Goal: Check status

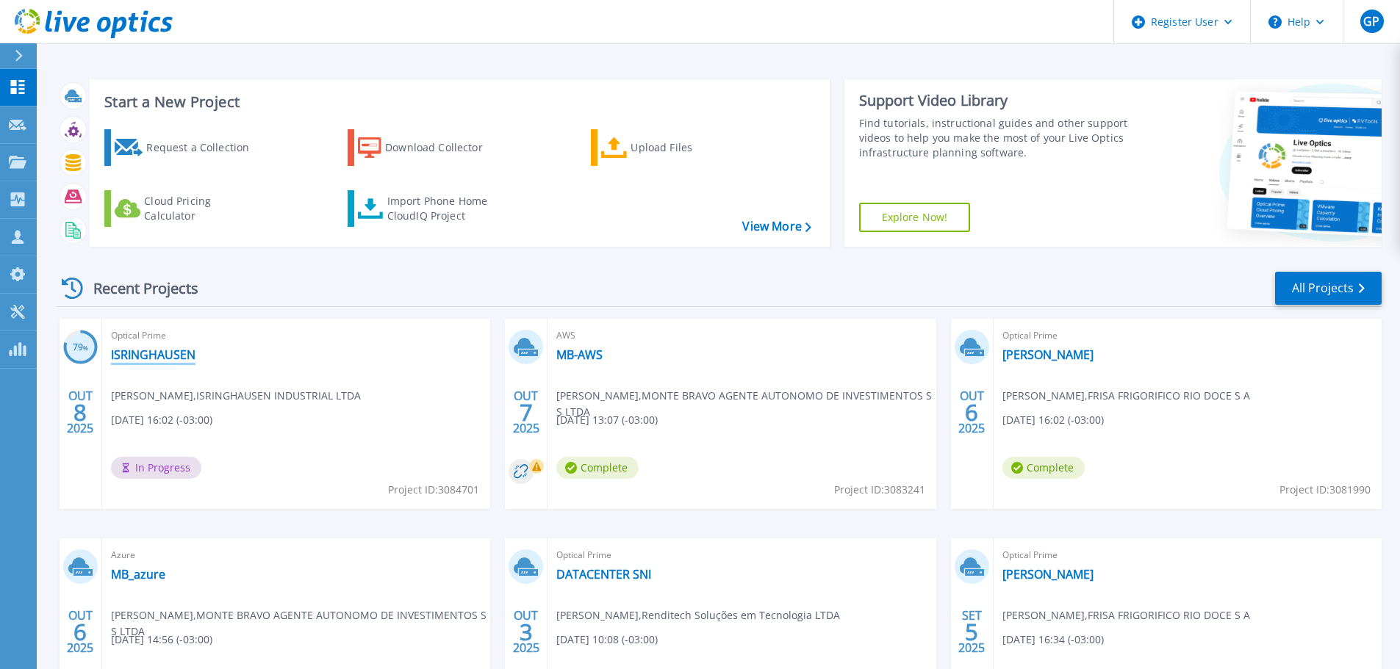
click at [165, 359] on link "ISRINGHAUSEN" at bounding box center [153, 354] width 84 height 15
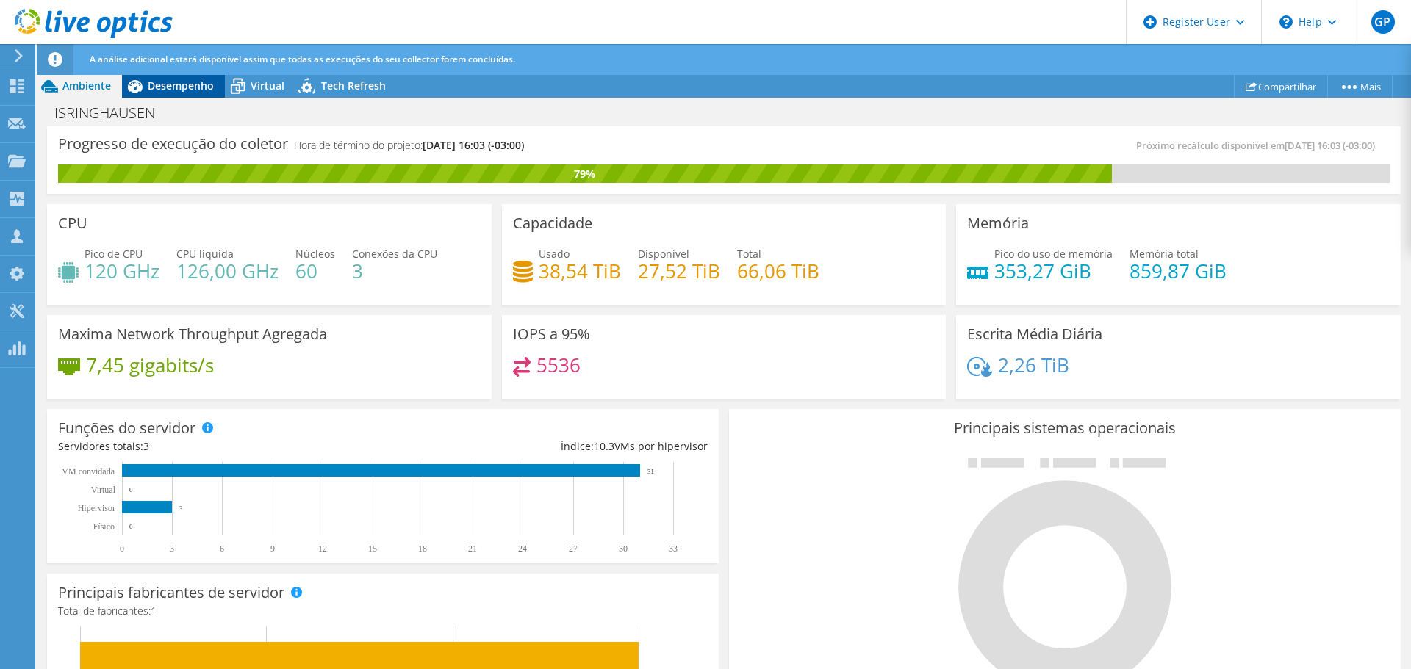
click at [179, 85] on span "Desempenho" at bounding box center [181, 86] width 66 height 14
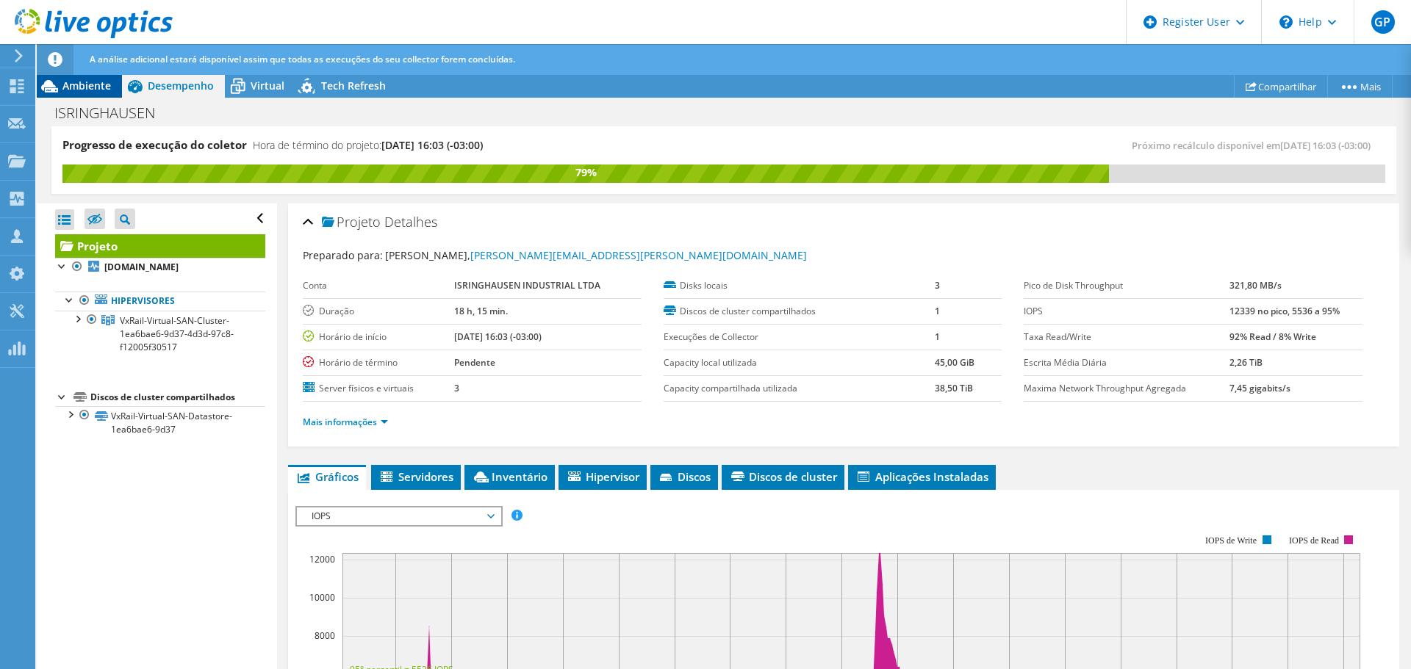
click at [101, 85] on span "Ambiente" at bounding box center [86, 86] width 48 height 14
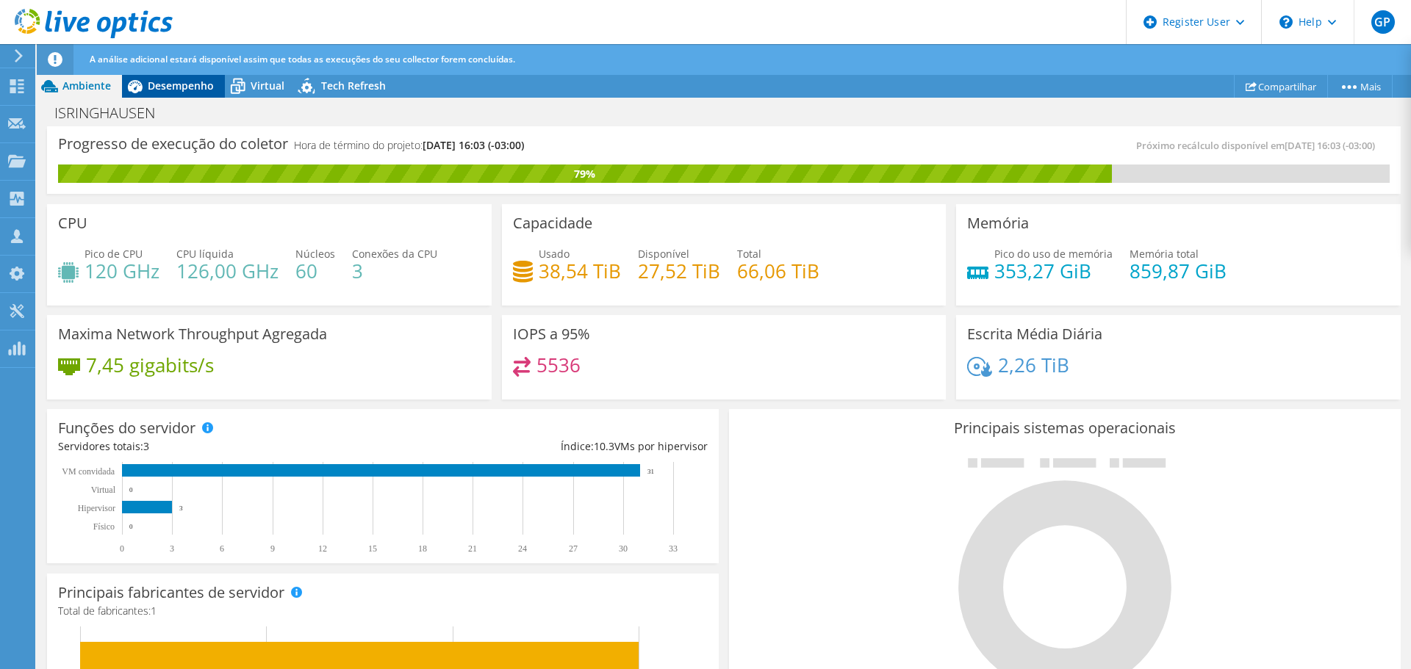
click at [190, 88] on span "Desempenho" at bounding box center [181, 86] width 66 height 14
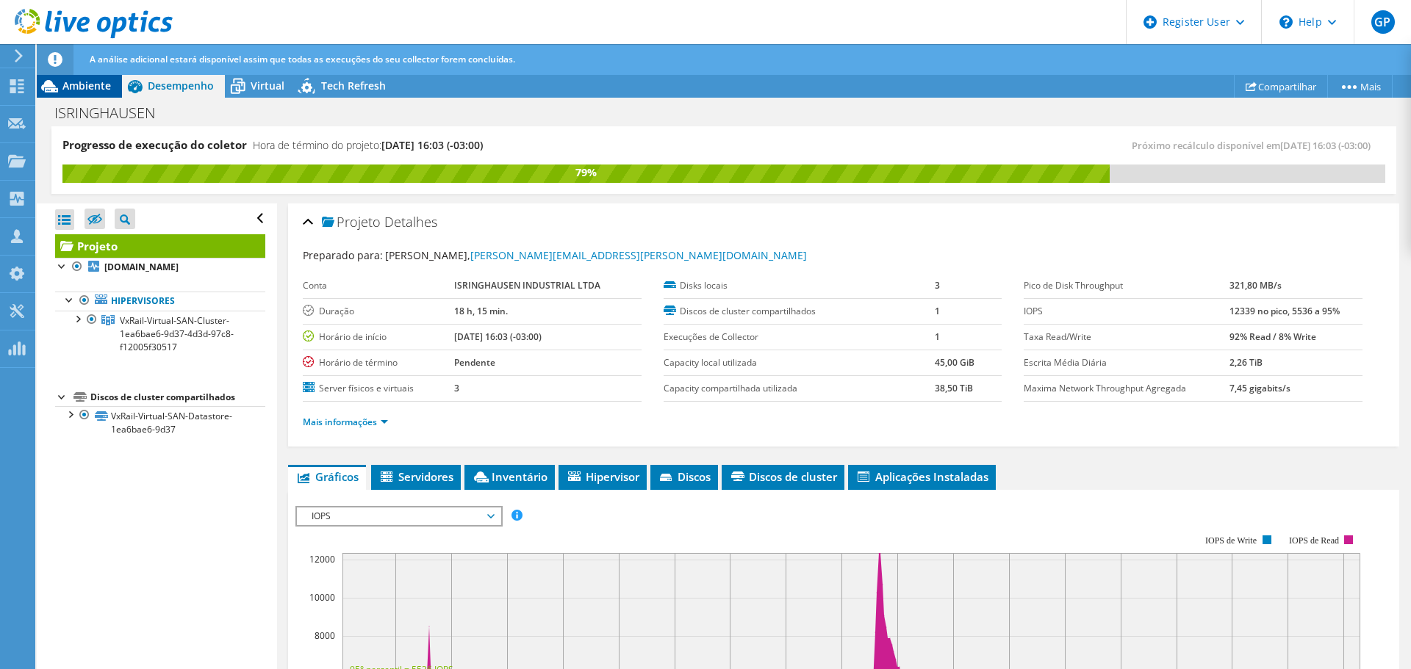
click at [83, 82] on span "Ambiente" at bounding box center [86, 86] width 48 height 14
